Goal: Transaction & Acquisition: Purchase product/service

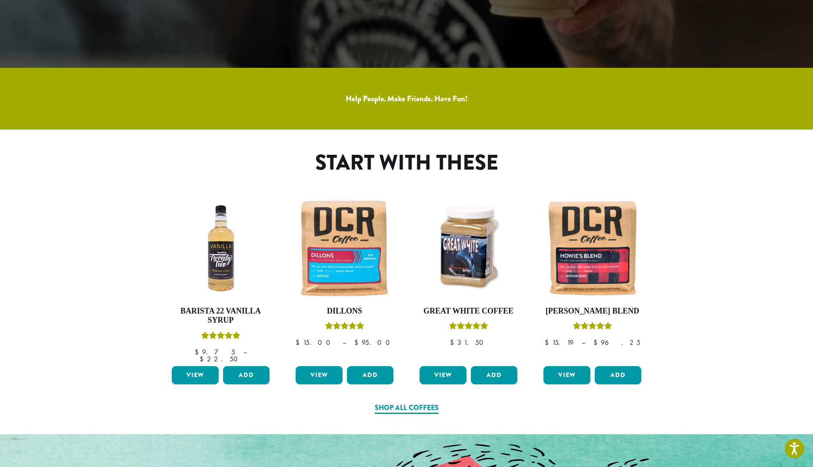
scroll to position [420, 0]
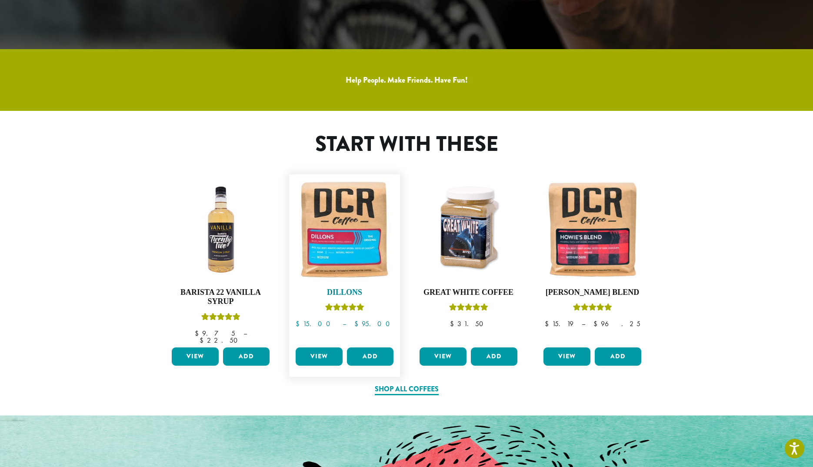
click at [331, 248] on img at bounding box center [344, 230] width 102 height 102
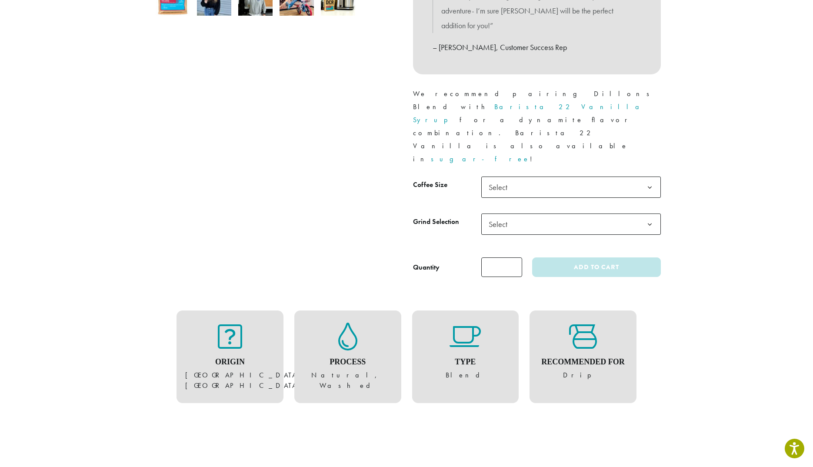
scroll to position [348, 0]
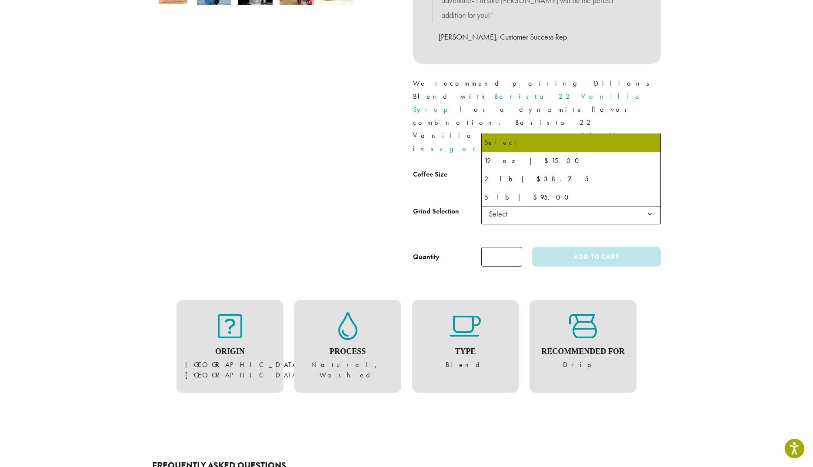
click at [525, 166] on span "Select" at bounding box center [570, 176] width 179 height 21
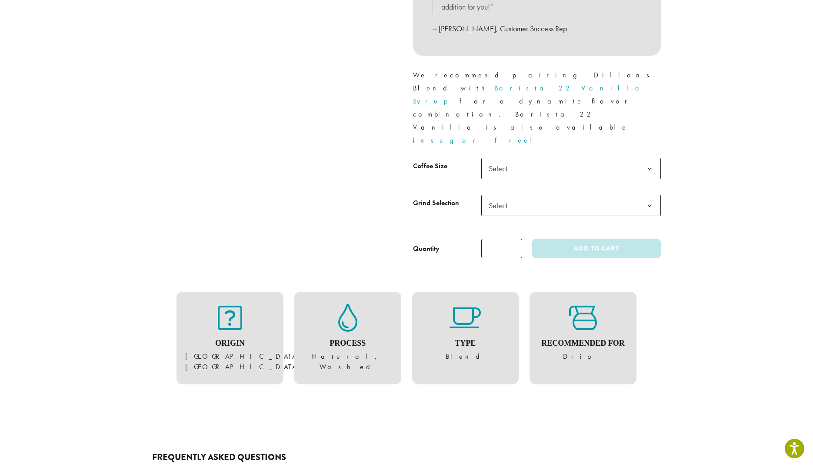
scroll to position [0, 0]
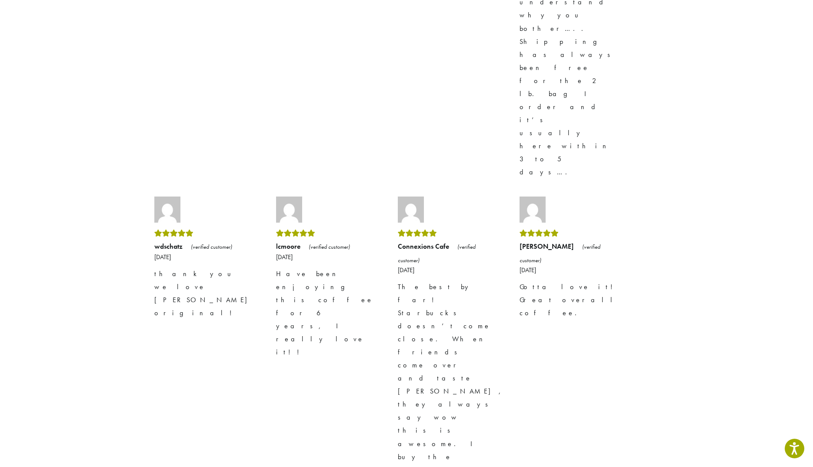
scroll to position [2336, 0]
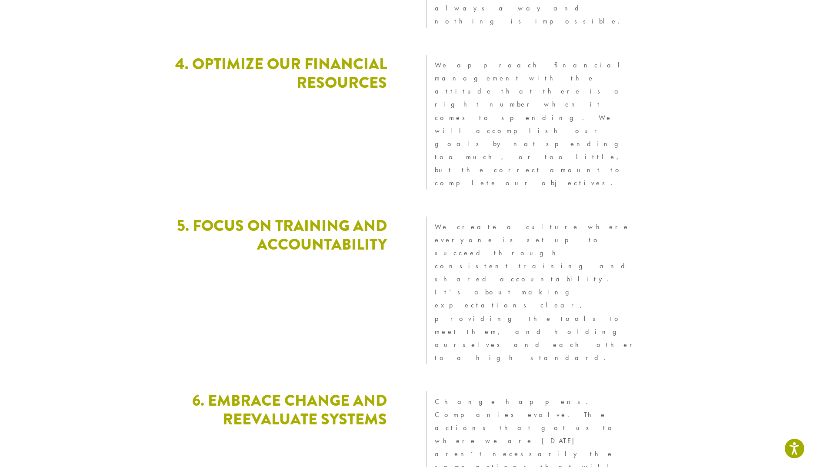
scroll to position [2292, 0]
